Goal: Find specific page/section: Find specific page/section

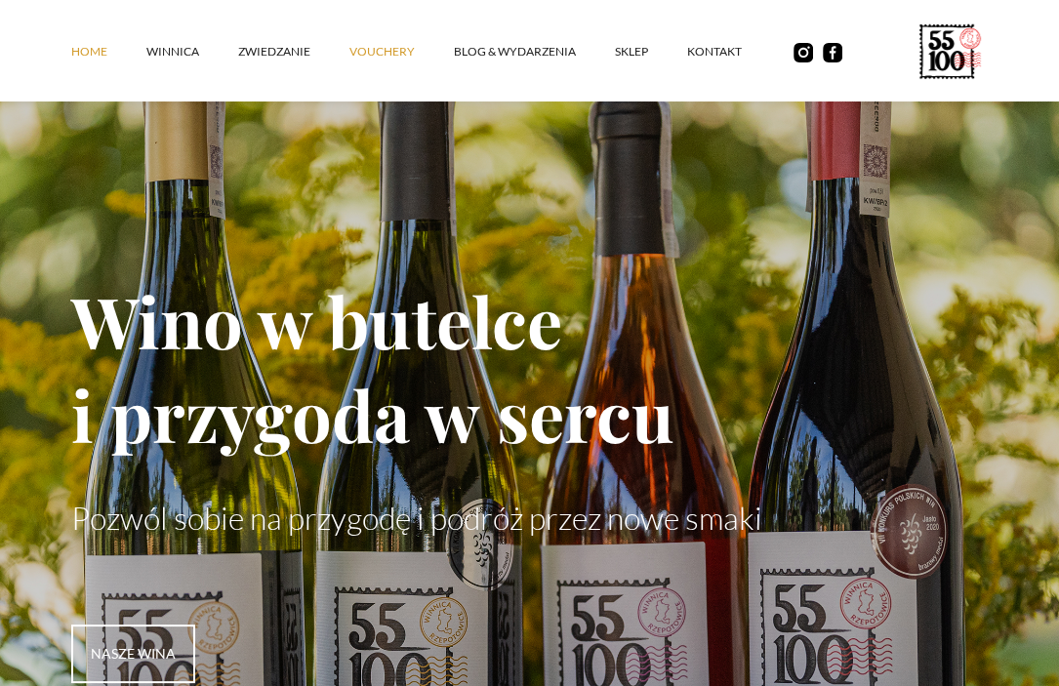
click at [396, 45] on link "vouchery" at bounding box center [401, 51] width 104 height 59
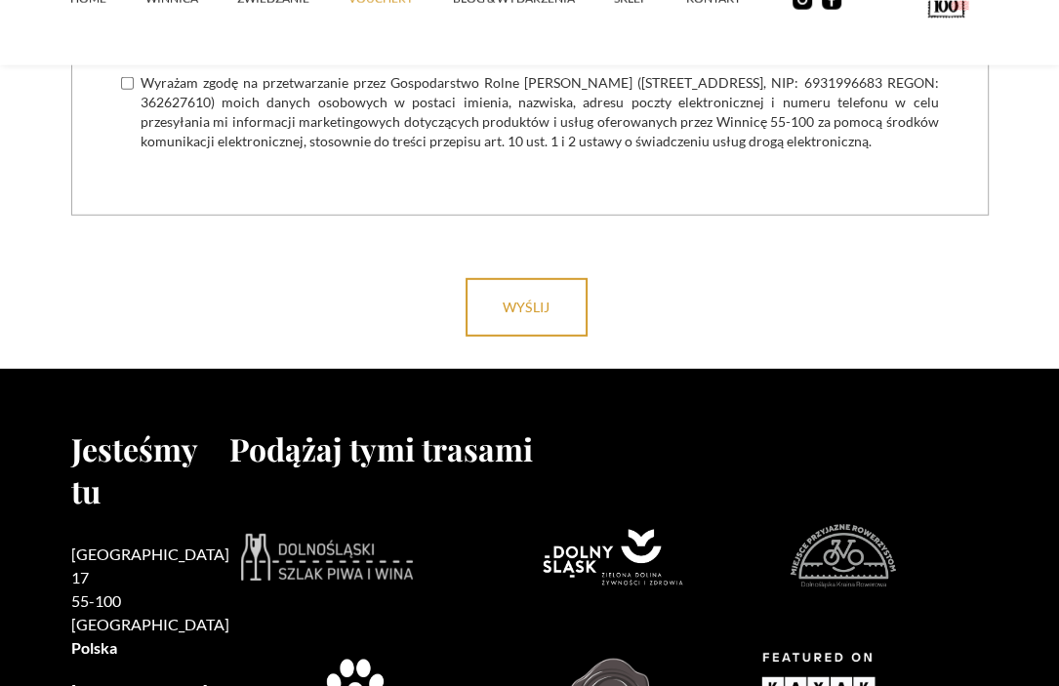
scroll to position [4219, 0]
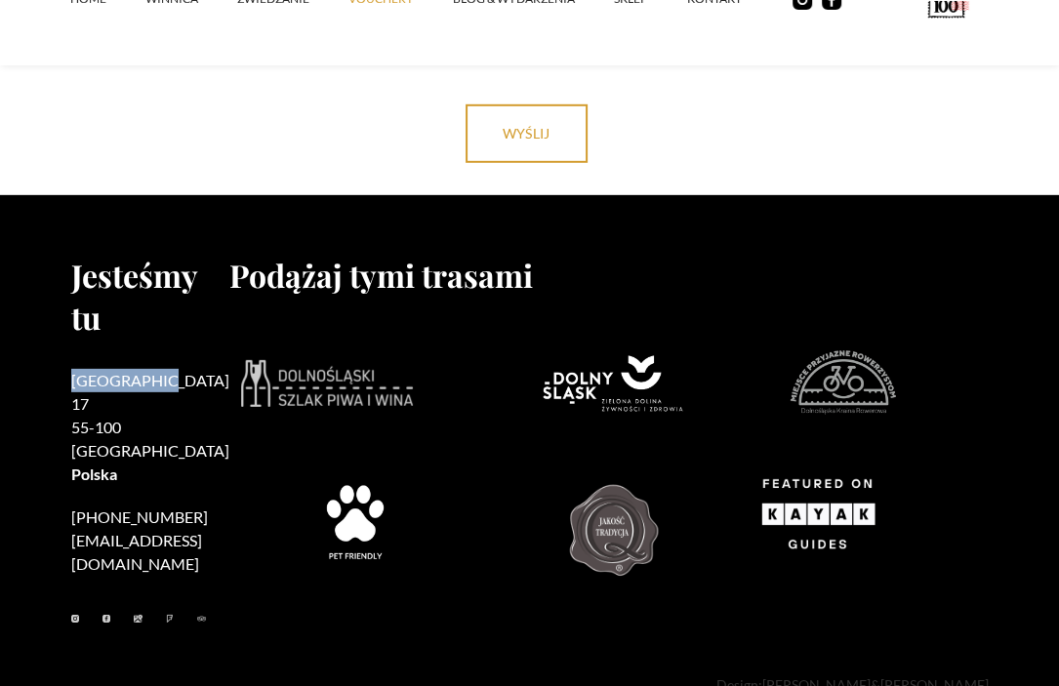
drag, startPoint x: 160, startPoint y: 350, endPoint x: 74, endPoint y: 353, distance: 85.9
click at [74, 369] on h2 "Rzepotowice 17 55-100 Trzebnica Polska" at bounding box center [150, 427] width 158 height 117
copy h2 "[GEOGRAPHIC_DATA]"
